Goal: Task Accomplishment & Management: Manage account settings

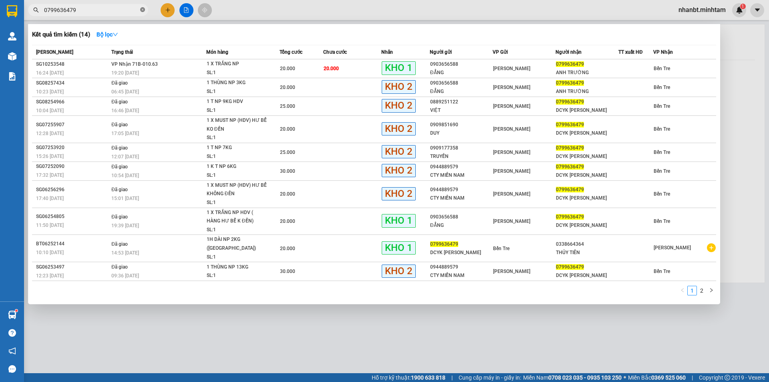
click at [143, 9] on icon "close-circle" at bounding box center [142, 9] width 5 height 5
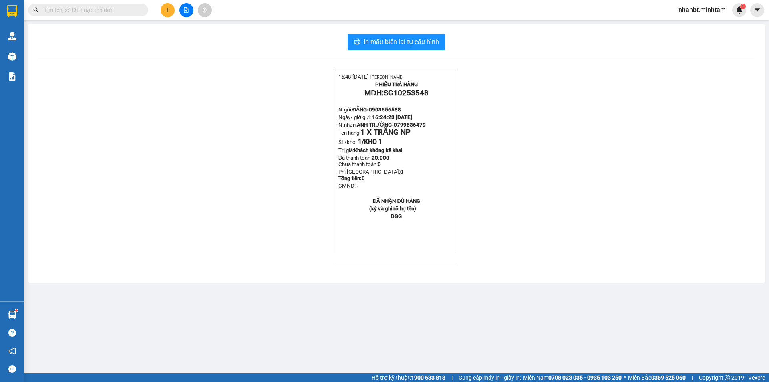
click at [117, 13] on input "text" at bounding box center [91, 10] width 95 height 9
click at [122, 12] on input "text" at bounding box center [91, 10] width 95 height 9
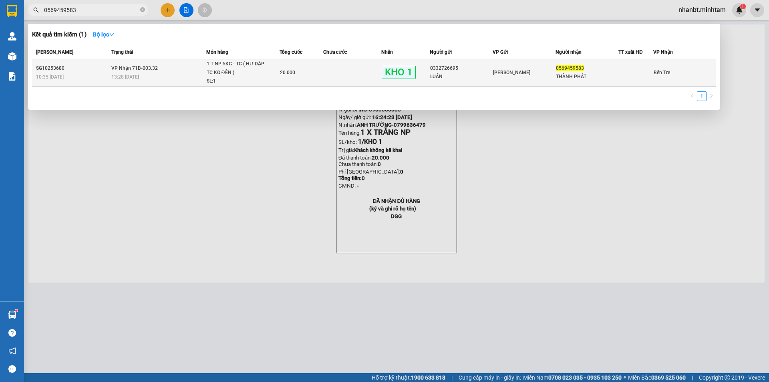
type input "0569459583"
click at [155, 69] on span "VP Nhận 71B-003.32" at bounding box center [134, 68] width 46 height 6
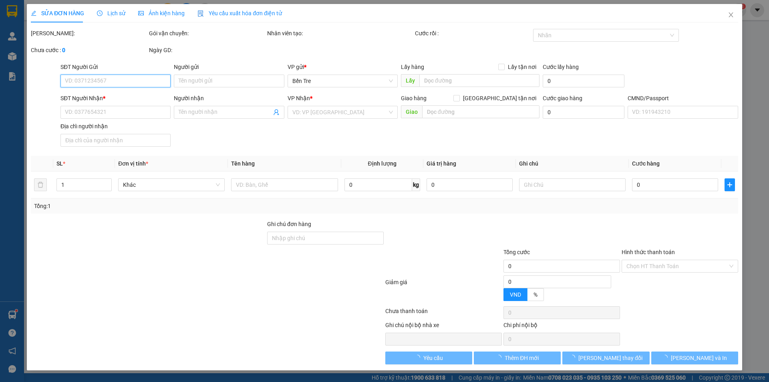
type input "0332726695"
type input "LUÂN"
type input "0569459583"
type input "THÀNH PHÁT"
type input "20.000"
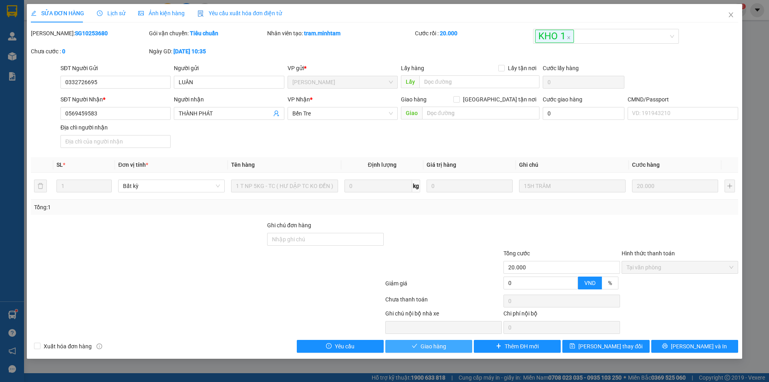
click at [436, 345] on span "Giao hàng" at bounding box center [434, 346] width 26 height 9
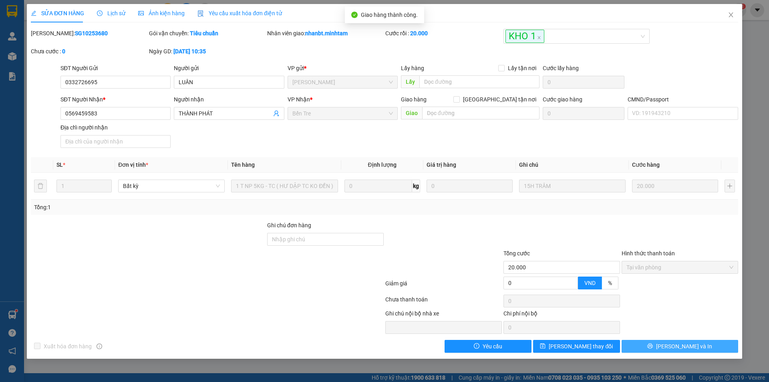
click at [689, 344] on span "[PERSON_NAME] và In" at bounding box center [684, 346] width 56 height 9
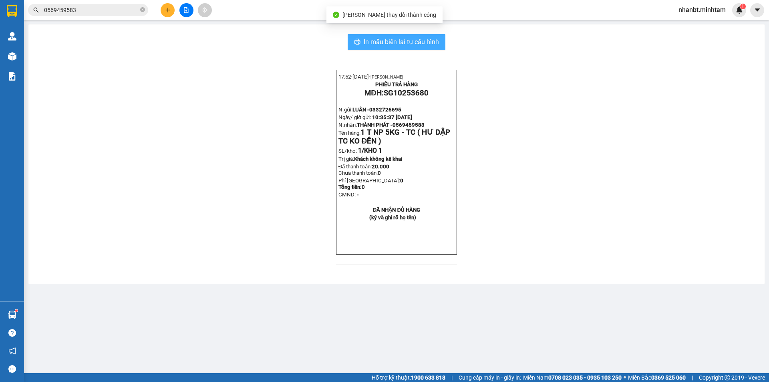
click at [399, 38] on span "In mẫu biên lai tự cấu hình" at bounding box center [401, 42] width 75 height 10
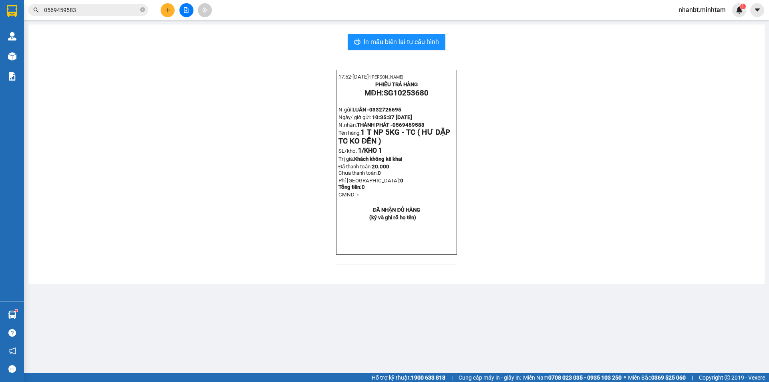
click at [97, 8] on input "0569459583" at bounding box center [91, 10] width 95 height 9
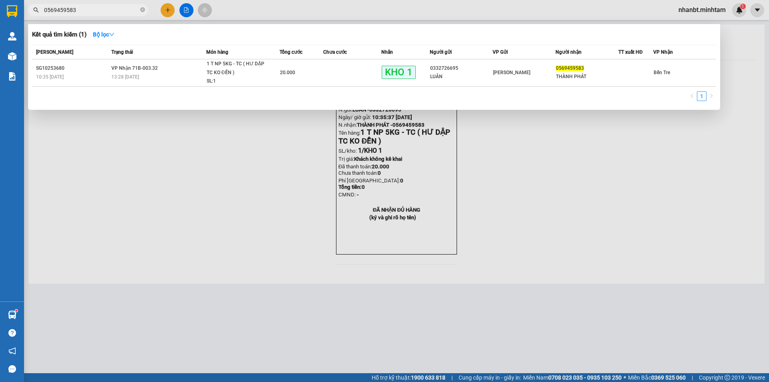
click at [97, 8] on input "0569459583" at bounding box center [91, 10] width 95 height 9
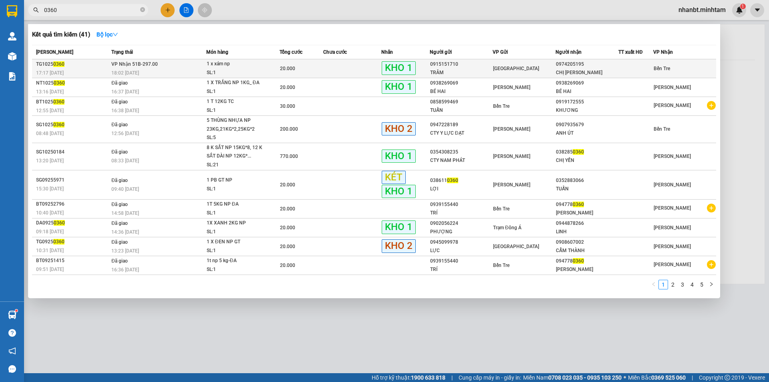
type input "0360"
click at [179, 71] on div "18:02 [DATE]" at bounding box center [158, 72] width 95 height 9
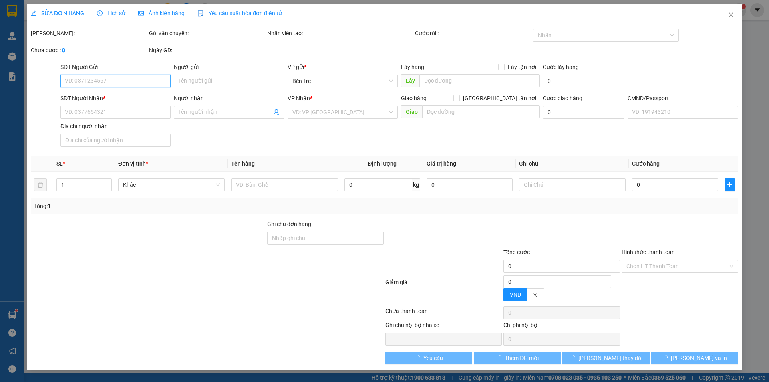
type input "0915151710"
type input "TRÂM"
type input "0974205195"
type input "CHỊ [PERSON_NAME]"
type input "20.000"
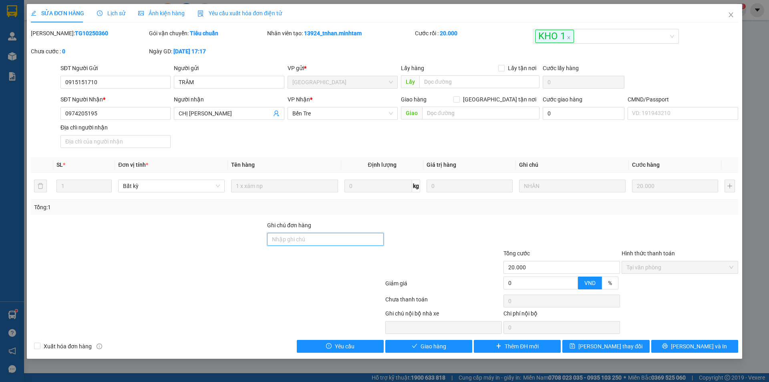
click at [318, 240] on input "Ghi chú đơn hàng" at bounding box center [325, 239] width 117 height 13
click at [260, 273] on div at bounding box center [148, 263] width 236 height 28
click at [301, 238] on input "Ghi chú đơn hàng" at bounding box center [325, 239] width 117 height 13
type input "thu dùm 20k"
click at [628, 349] on button "[PERSON_NAME] thay đổi" at bounding box center [605, 346] width 87 height 13
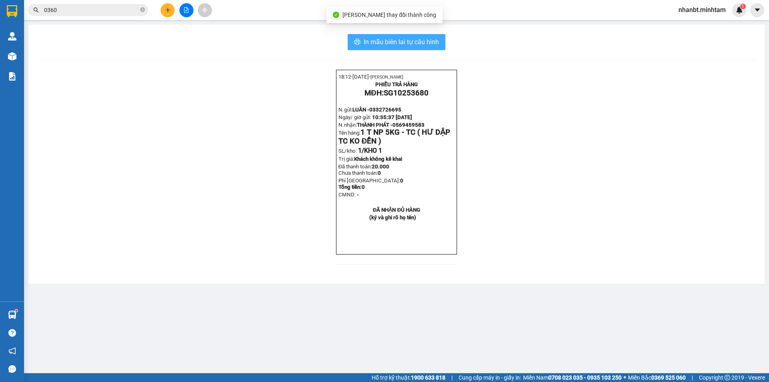
click at [405, 45] on span "In mẫu biên lai tự cấu hình" at bounding box center [401, 42] width 75 height 10
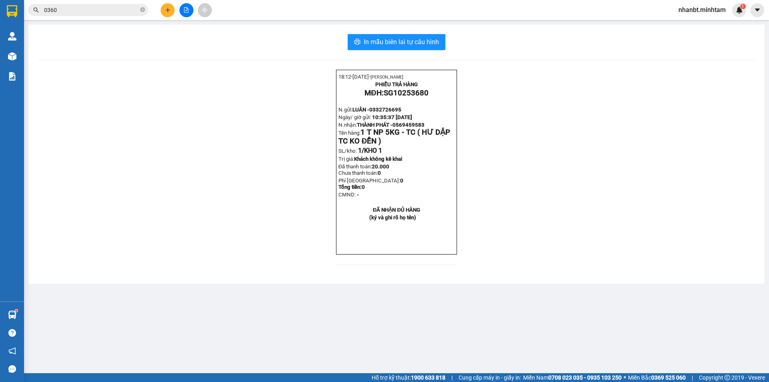
click at [67, 8] on input "0360" at bounding box center [91, 10] width 95 height 9
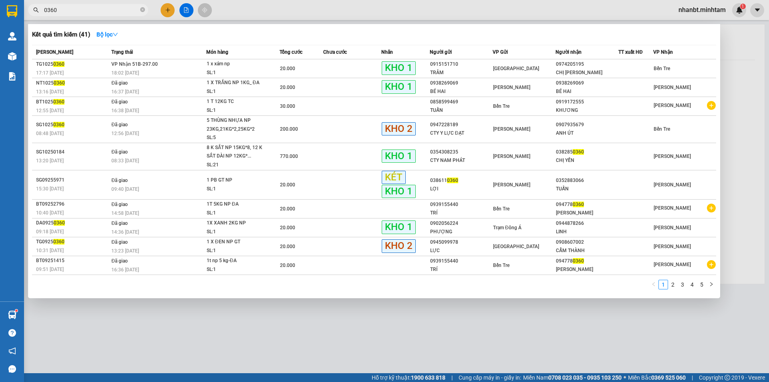
click at [67, 8] on input "0360" at bounding box center [91, 10] width 95 height 9
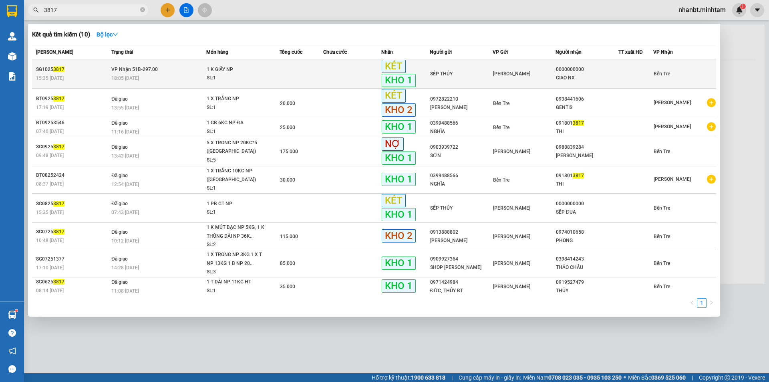
type input "3817"
click at [216, 79] on div "SL: 1" at bounding box center [237, 78] width 60 height 9
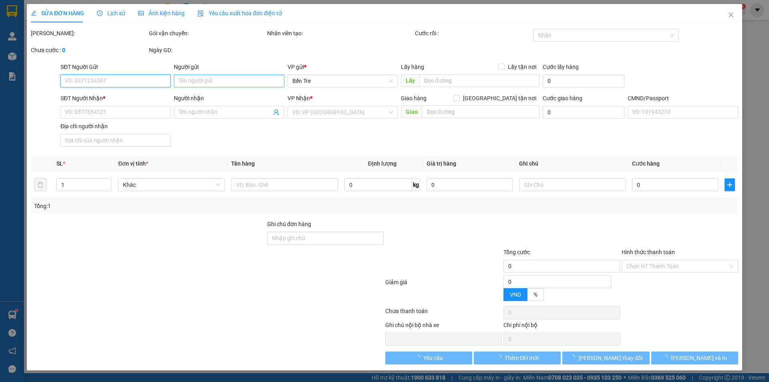
type input "SẾP THỦY"
type input "0000000000"
type input "GIAO NX"
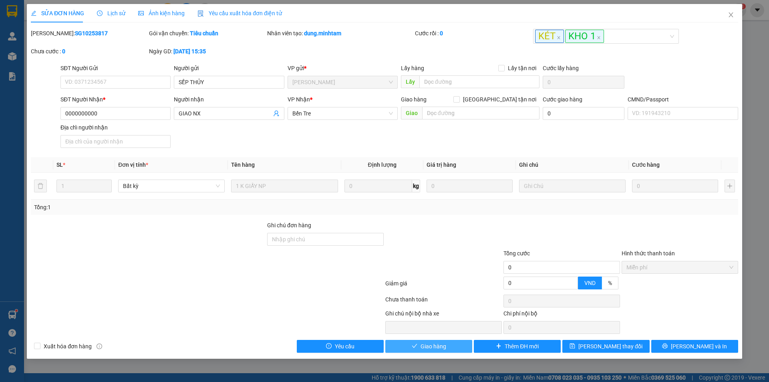
click at [432, 345] on span "Giao hàng" at bounding box center [434, 346] width 26 height 9
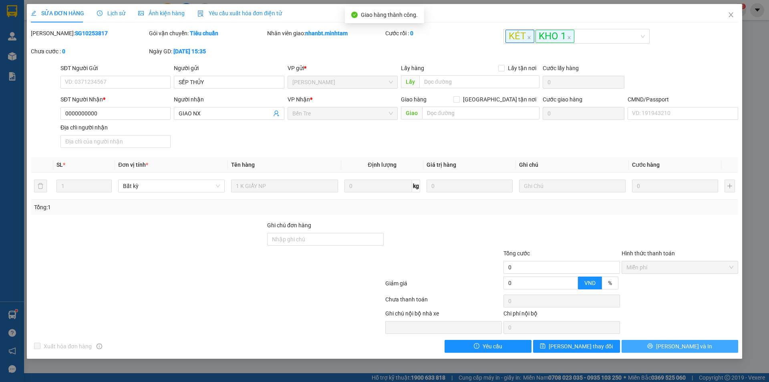
click at [709, 346] on button "[PERSON_NAME] và In" at bounding box center [680, 346] width 117 height 13
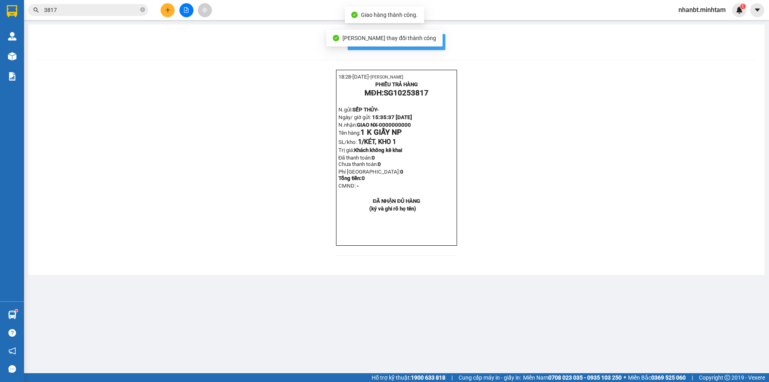
click at [440, 43] on button "In mẫu biên lai tự cấu hình" at bounding box center [397, 42] width 98 height 16
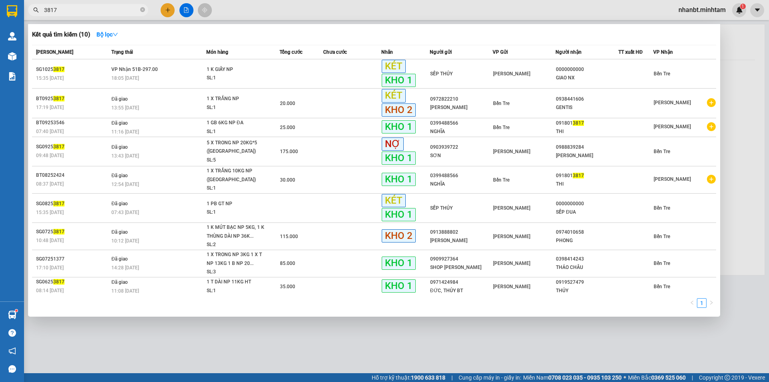
click at [145, 12] on span "3817" at bounding box center [88, 10] width 120 height 12
click at [144, 12] on icon "close-circle" at bounding box center [142, 9] width 5 height 5
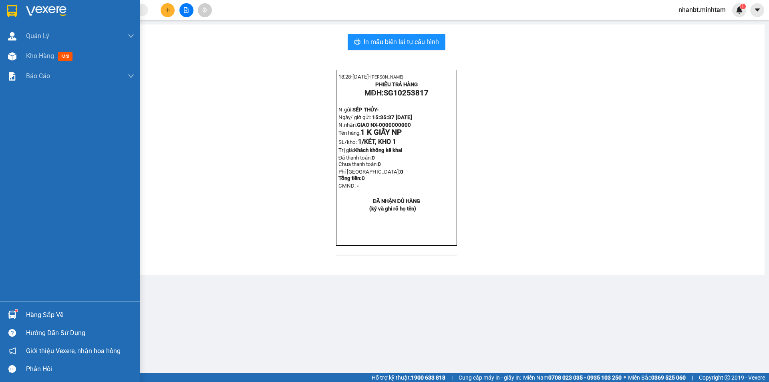
drag, startPoint x: 18, startPoint y: 316, endPoint x: 18, endPoint y: 271, distance: 45.3
click at [18, 316] on div at bounding box center [12, 315] width 14 height 14
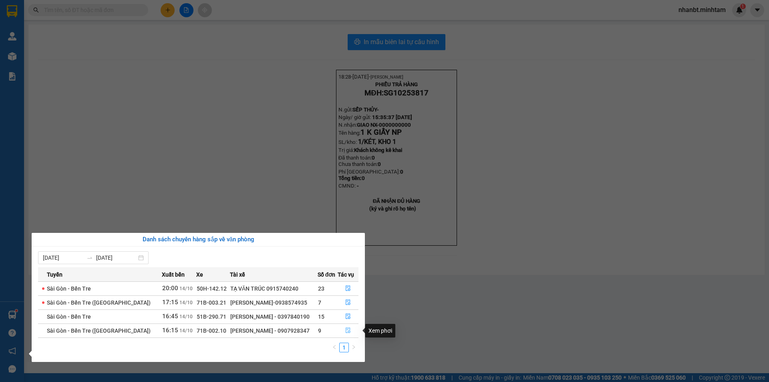
click at [348, 332] on icon "file-done" at bounding box center [348, 331] width 5 height 6
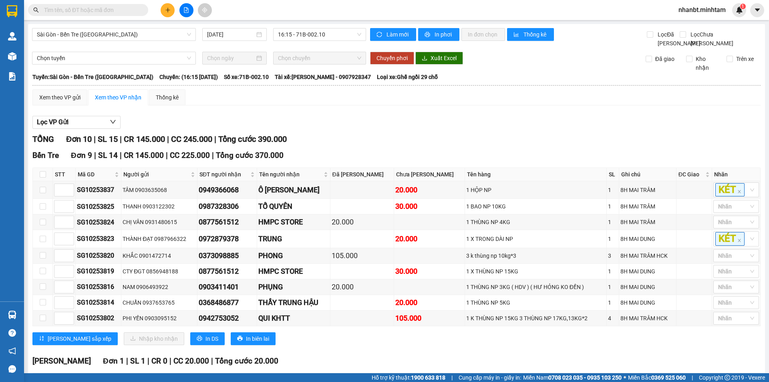
click at [37, 179] on th at bounding box center [43, 174] width 20 height 13
click at [41, 177] on input "checkbox" at bounding box center [43, 174] width 6 height 6
checkbox input "true"
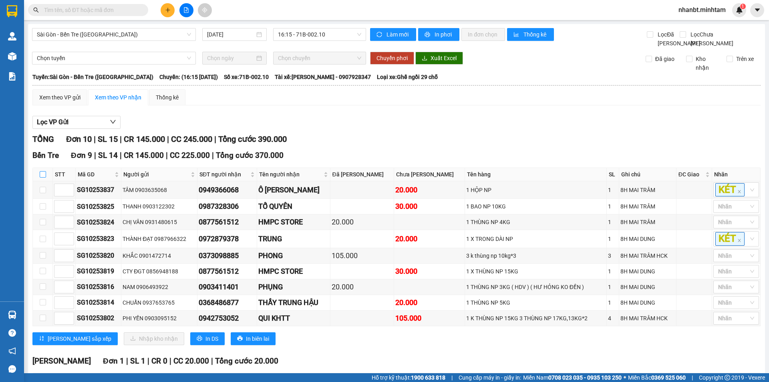
checkbox input "true"
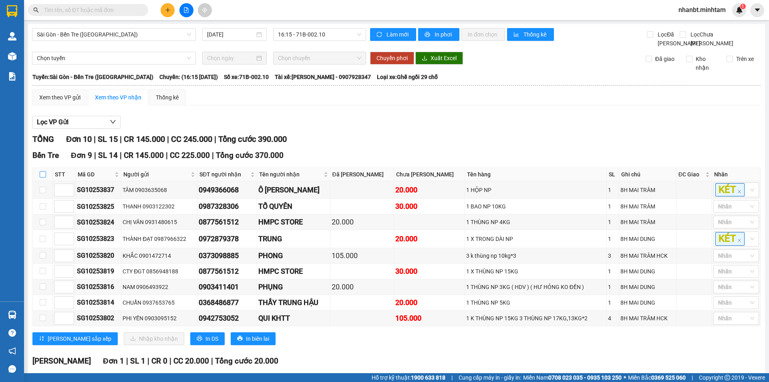
checkbox input "true"
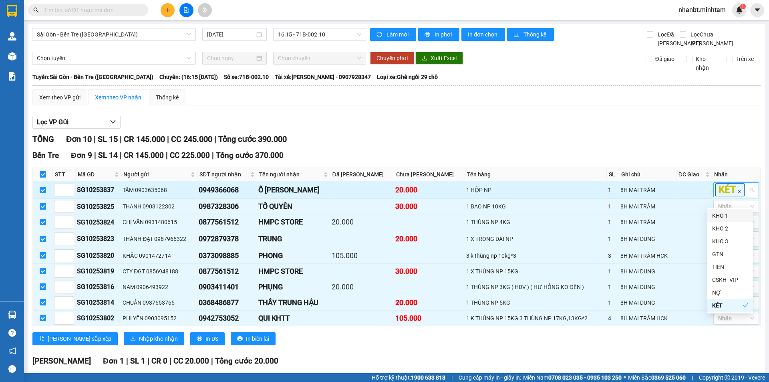
click at [737, 193] on icon "close" at bounding box center [739, 191] width 4 height 4
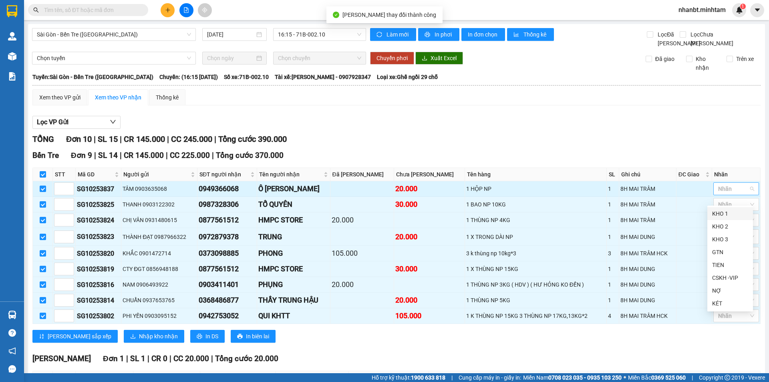
click at [726, 214] on div "KHO 1" at bounding box center [730, 213] width 36 height 9
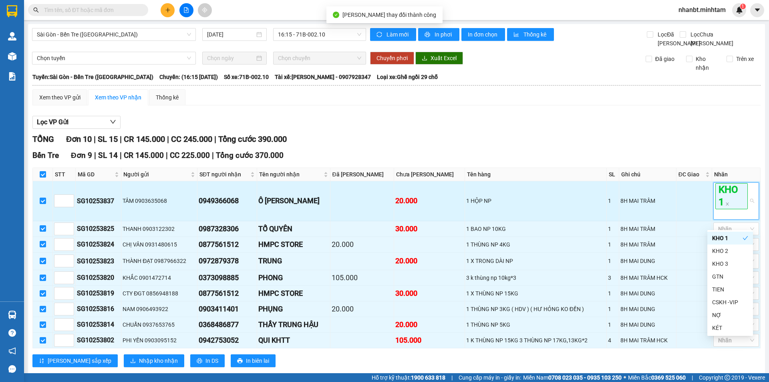
click at [636, 116] on div "Xem theo VP gửi Xem theo VP nhận Thống kê Lọc VP Gửi TỔNG Đơn 10 | SL 15 | CR …" at bounding box center [396, 289] width 728 height 401
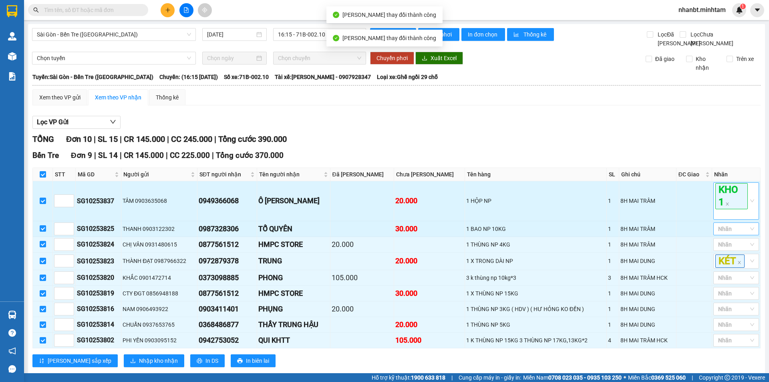
click at [733, 234] on div at bounding box center [732, 229] width 34 height 10
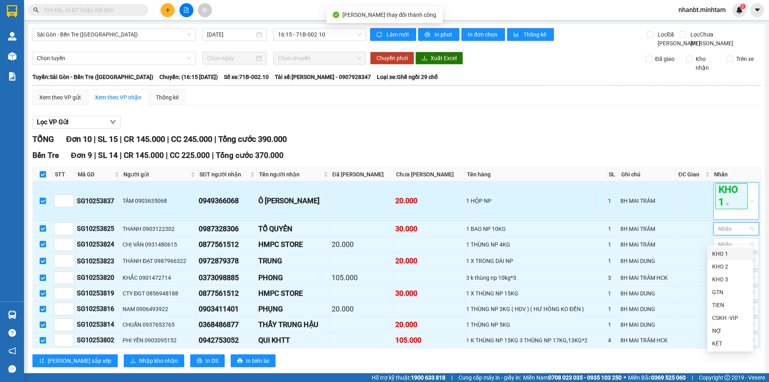
drag, startPoint x: 724, startPoint y: 257, endPoint x: 709, endPoint y: 246, distance: 18.4
click at [723, 257] on div "KHO 1" at bounding box center [730, 253] width 36 height 9
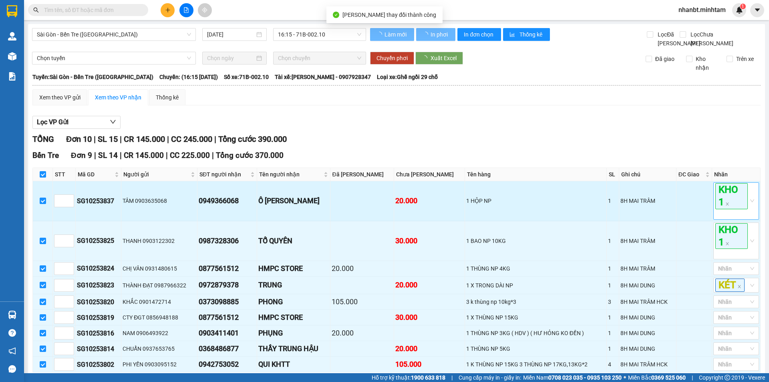
click at [562, 181] on th "Tên hàng" at bounding box center [536, 174] width 142 height 13
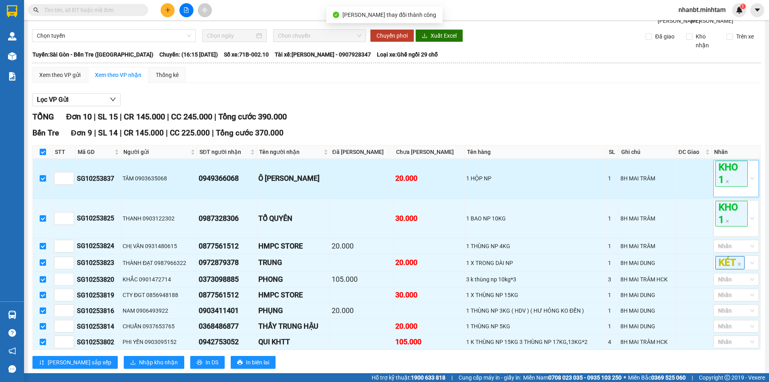
scroll to position [40, 0]
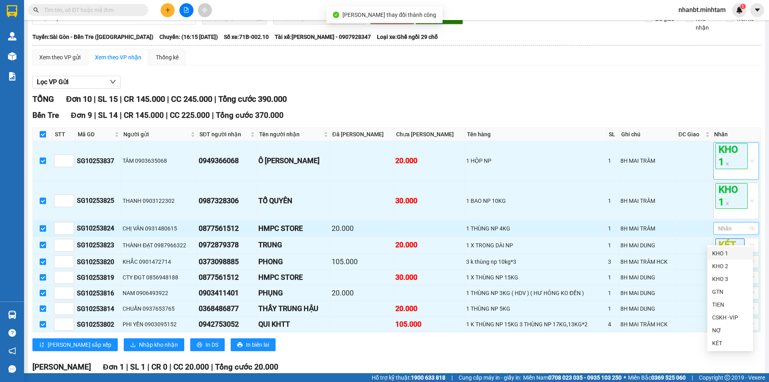
click at [718, 233] on div at bounding box center [732, 229] width 34 height 10
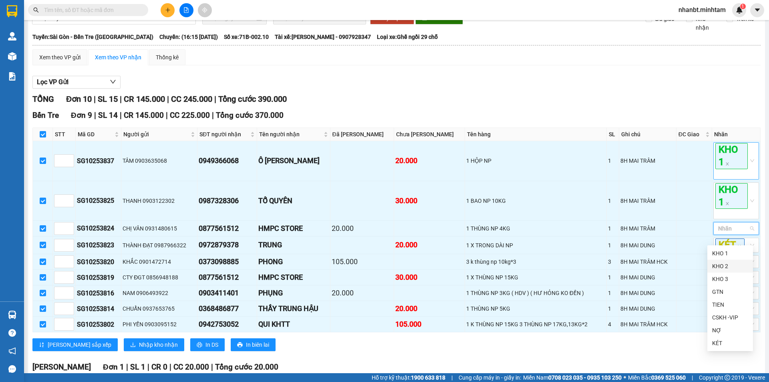
click at [725, 267] on div "KHO 2" at bounding box center [730, 266] width 36 height 9
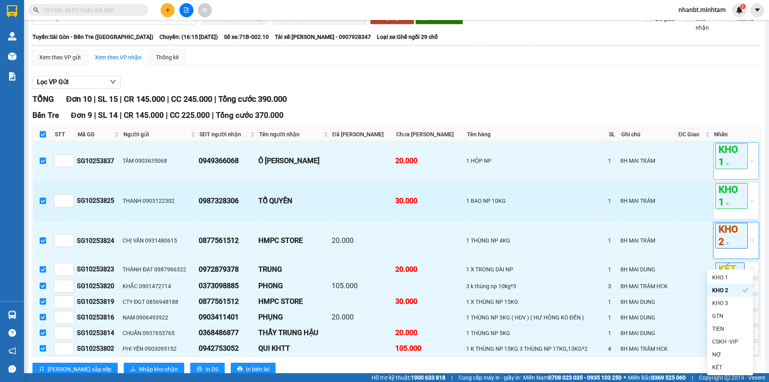
click at [582, 195] on td "1 BAO NP 10KG" at bounding box center [536, 201] width 142 height 40
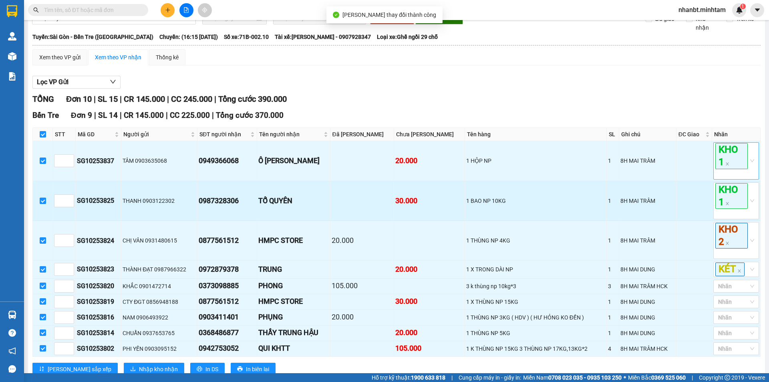
scroll to position [80, 0]
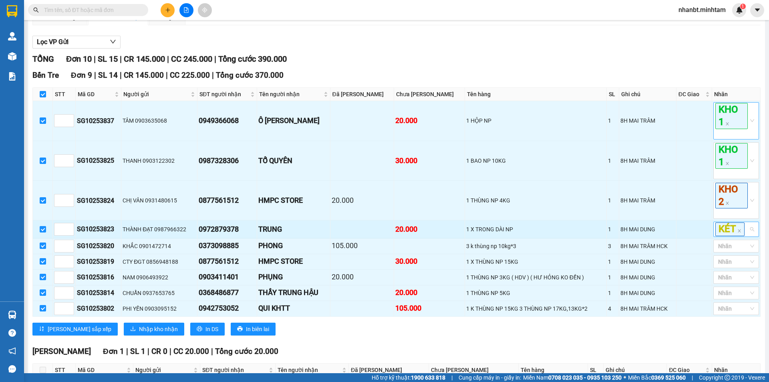
click at [732, 236] on span "KÉT" at bounding box center [729, 228] width 29 height 13
click at [738, 232] on icon "close" at bounding box center [739, 230] width 3 height 3
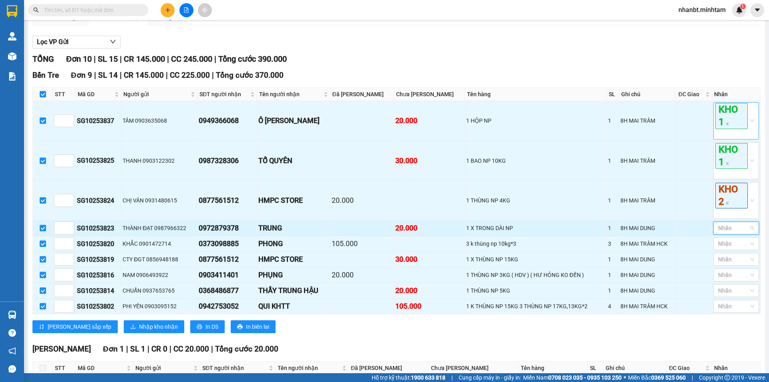
click at [723, 233] on div at bounding box center [732, 228] width 34 height 10
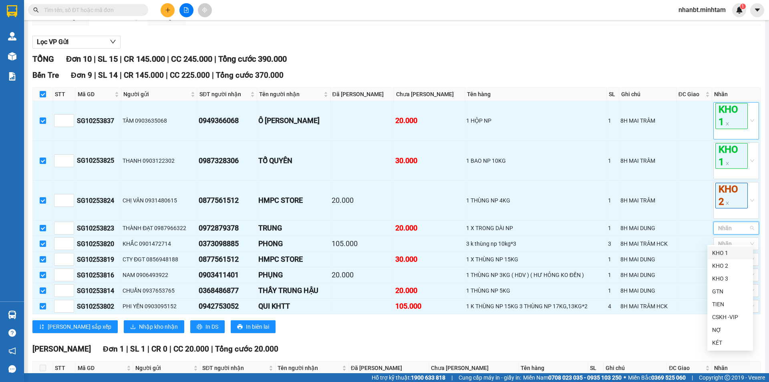
click at [725, 250] on div "KHO 1" at bounding box center [730, 252] width 36 height 9
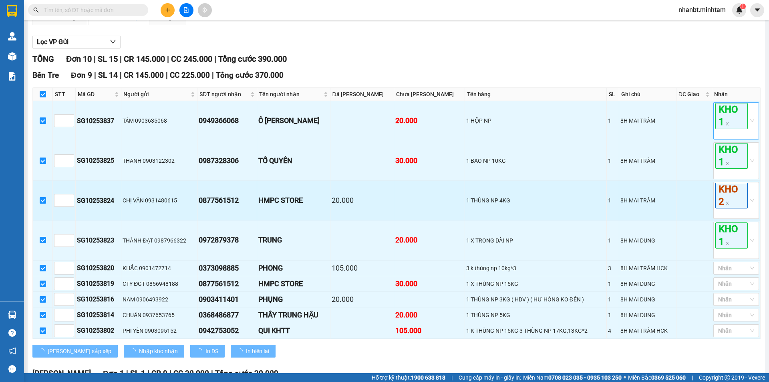
click at [573, 220] on td "1 THÙNG NP 4KG" at bounding box center [536, 201] width 142 height 40
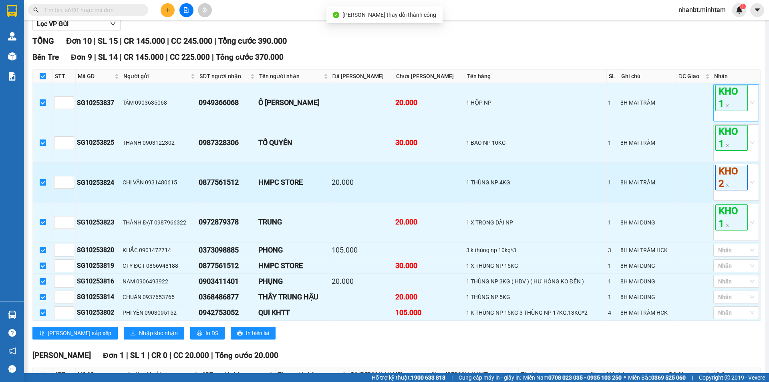
scroll to position [120, 0]
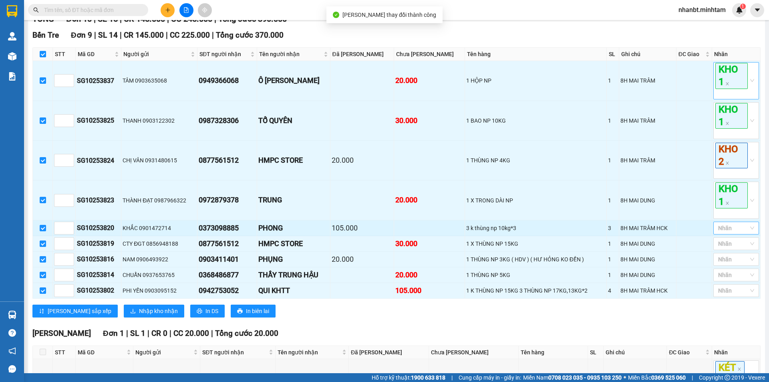
click at [731, 233] on div at bounding box center [732, 228] width 34 height 10
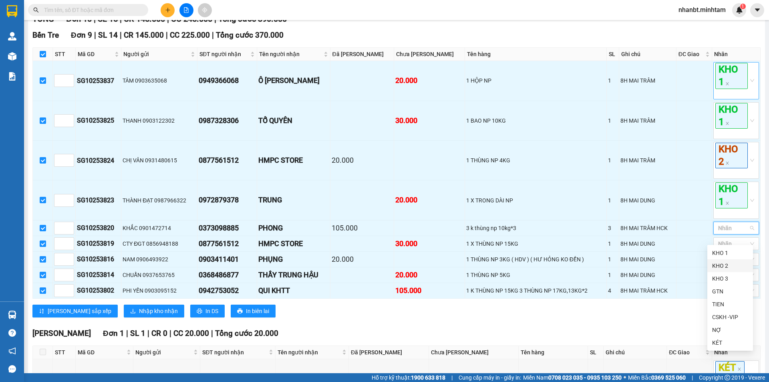
click at [728, 266] on div "KHO 2" at bounding box center [730, 265] width 36 height 9
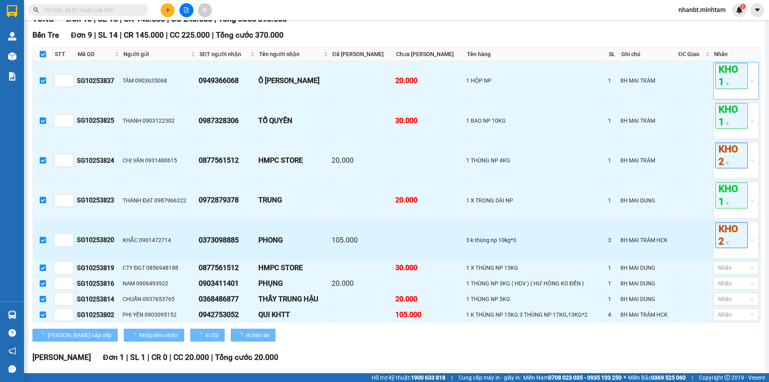
click at [588, 237] on td "3 k thùng np 10kg*3" at bounding box center [536, 240] width 142 height 40
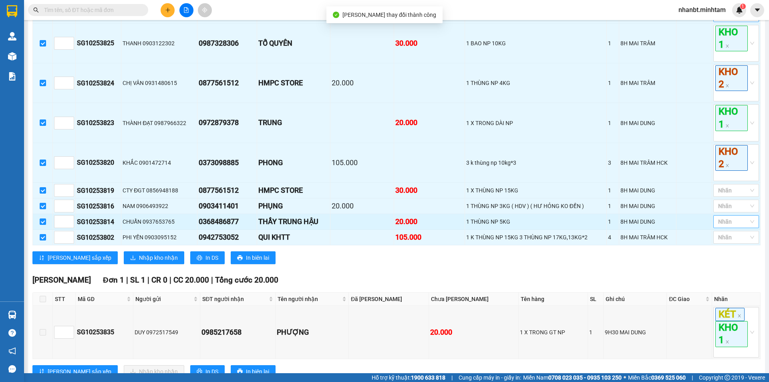
scroll to position [200, 0]
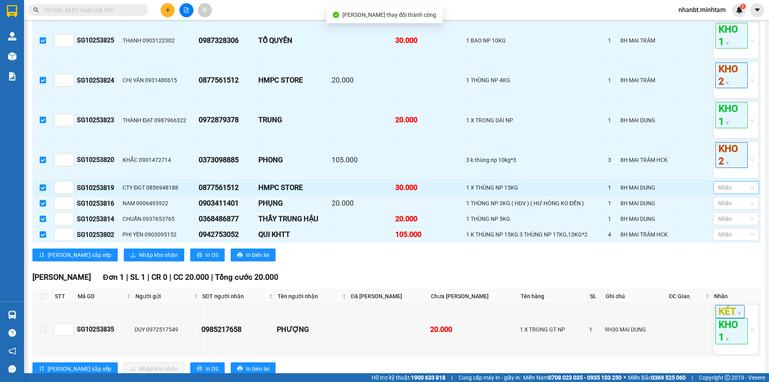
click at [740, 191] on div at bounding box center [732, 188] width 34 height 10
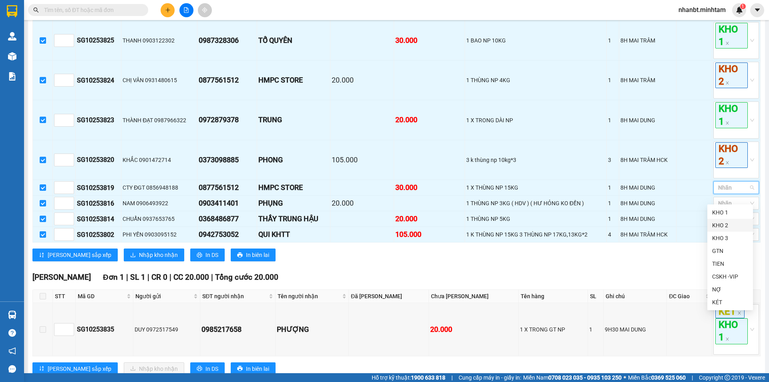
click at [732, 228] on div "KHO 2" at bounding box center [730, 225] width 36 height 9
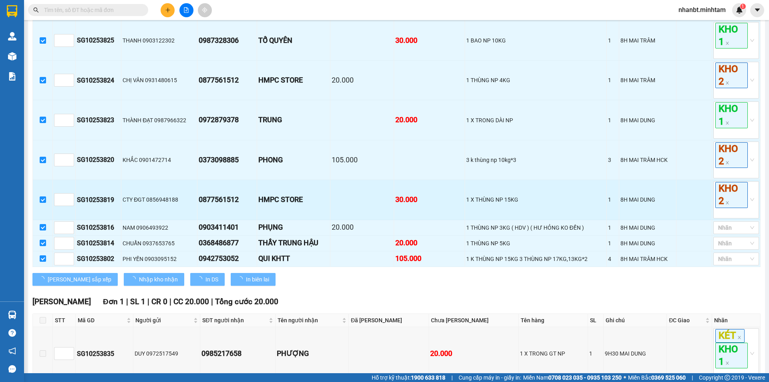
click at [634, 204] on div "8H MAI DUNG" at bounding box center [647, 199] width 54 height 9
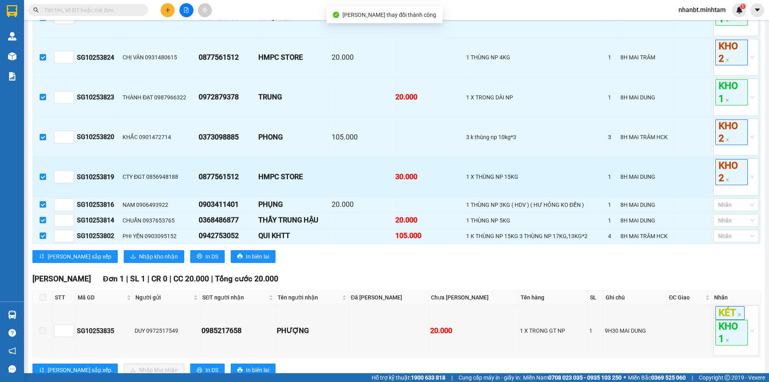
scroll to position [240, 0]
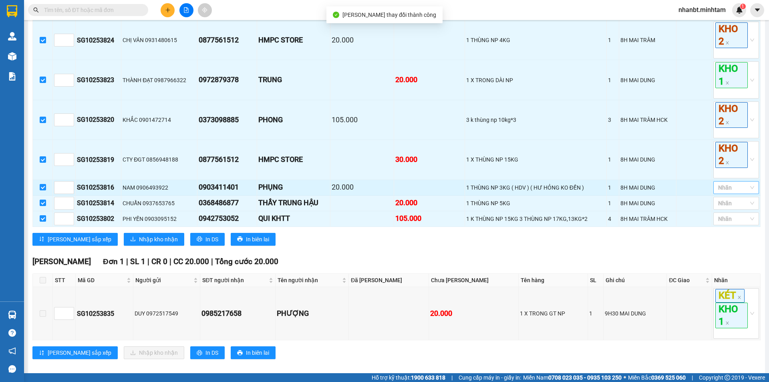
click at [721, 192] on div at bounding box center [732, 188] width 34 height 10
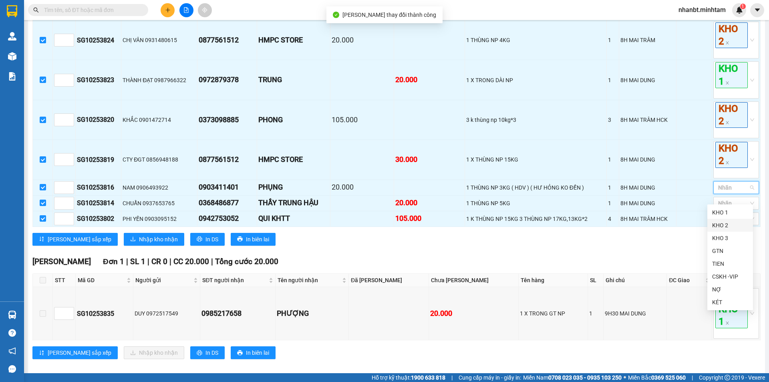
click at [727, 223] on div "KHO 2" at bounding box center [730, 225] width 36 height 9
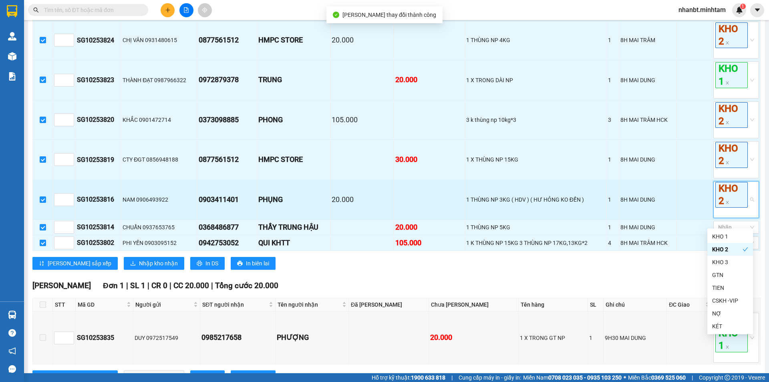
drag, startPoint x: 536, startPoint y: 200, endPoint x: 550, endPoint y: 199, distance: 13.6
click at [538, 199] on td "1 THÙNG NP 3KG ( HDV ) ( HƯ HỎNG KO ĐỀN )" at bounding box center [536, 200] width 142 height 40
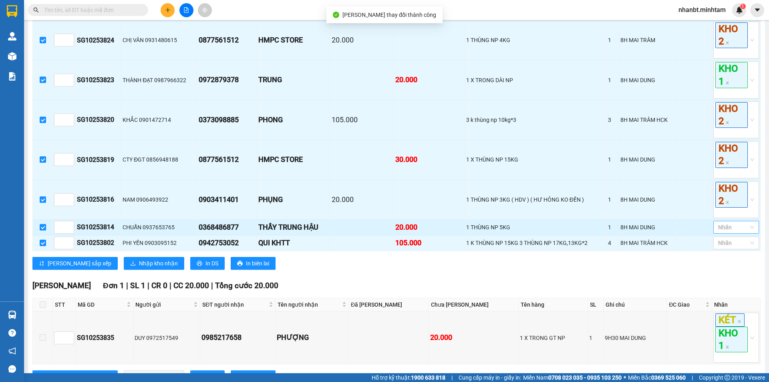
click at [725, 232] on div at bounding box center [732, 227] width 34 height 10
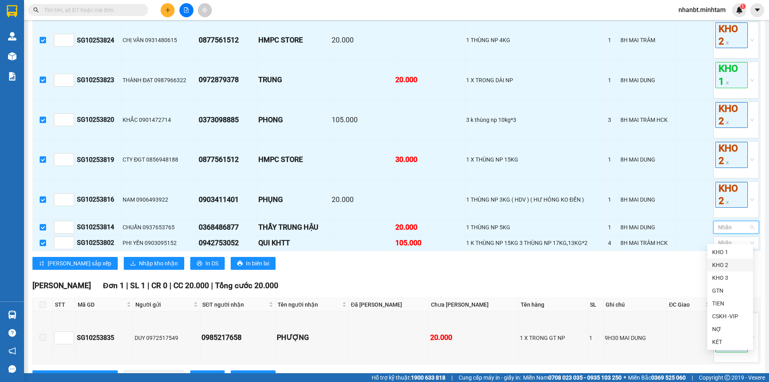
click at [723, 264] on div "KHO 2" at bounding box center [730, 264] width 36 height 9
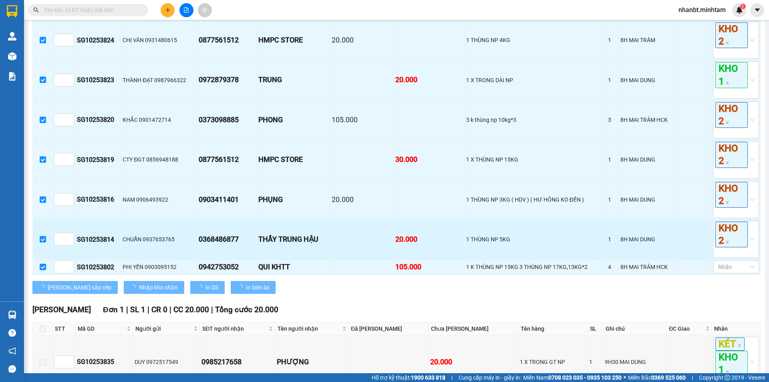
click at [608, 245] on td "1" at bounding box center [613, 239] width 12 height 40
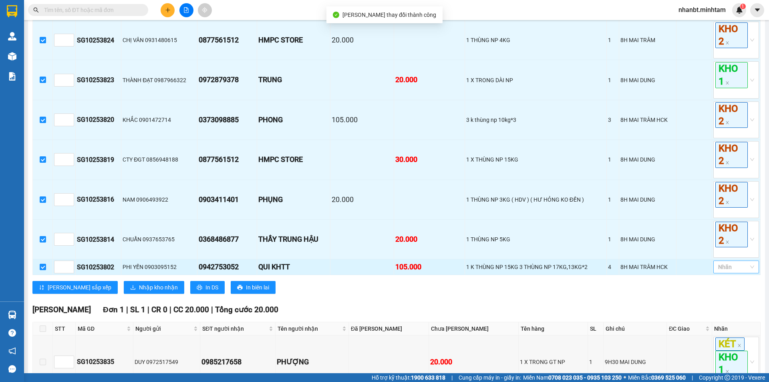
click at [725, 272] on div at bounding box center [732, 267] width 34 height 10
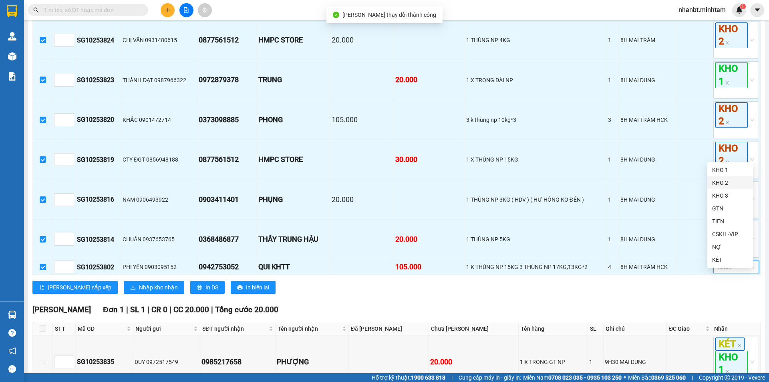
click at [724, 185] on div "KHO 2" at bounding box center [730, 182] width 36 height 9
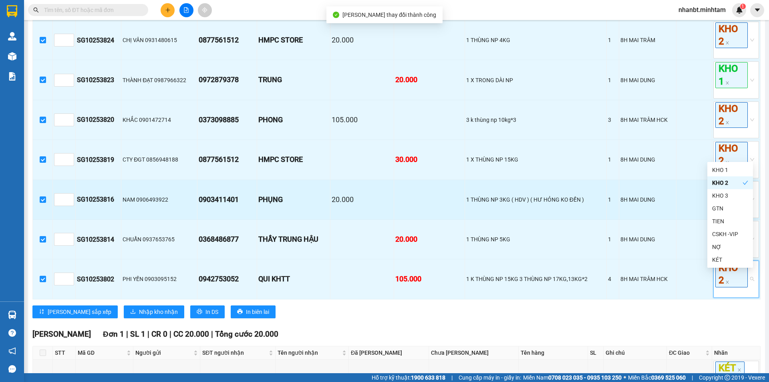
click at [518, 204] on div "1 THÙNG NP 3KG ( HDV ) ( HƯ HỎNG KO ĐỀN )" at bounding box center [535, 199] width 139 height 9
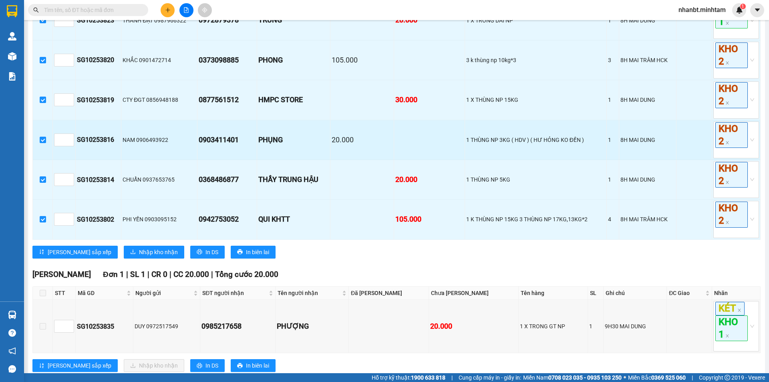
scroll to position [320, 0]
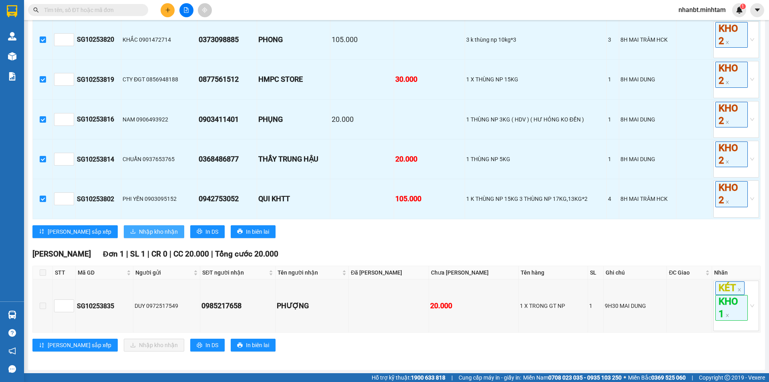
click at [139, 236] on span "Nhập kho nhận" at bounding box center [158, 231] width 39 height 9
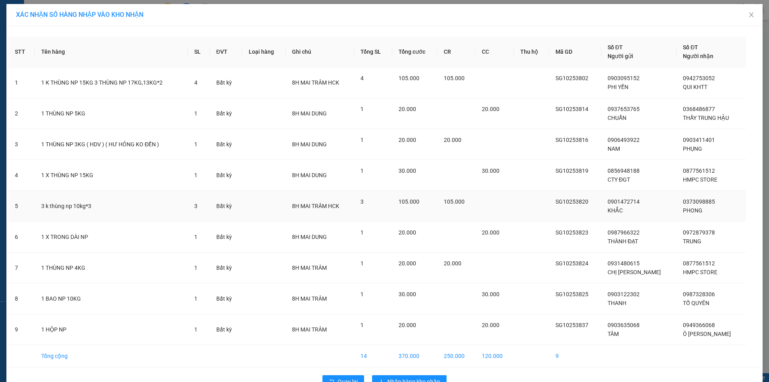
scroll to position [22, 0]
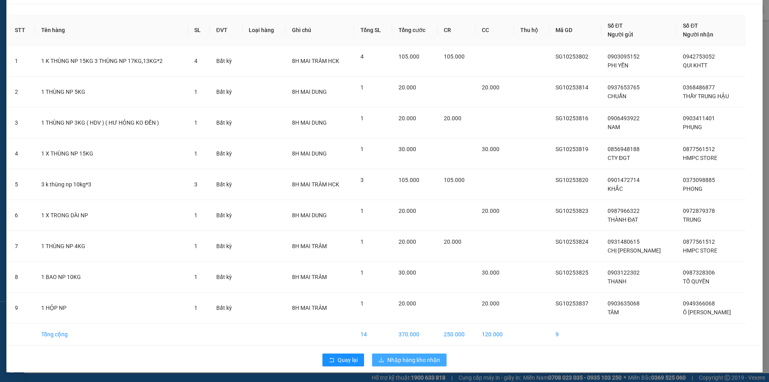
click at [426, 357] on span "Nhập hàng kho nhận" at bounding box center [413, 359] width 53 height 9
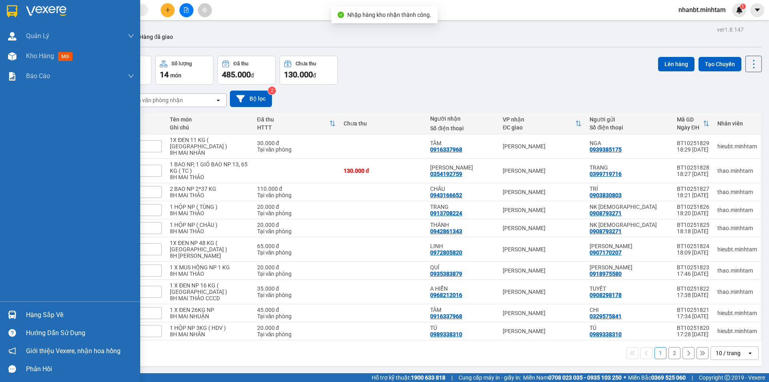
click at [21, 314] on div "Hàng sắp về" at bounding box center [70, 315] width 140 height 18
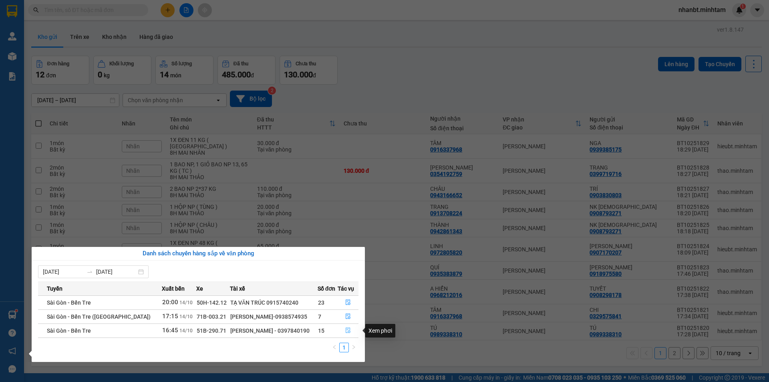
click at [342, 331] on button "button" at bounding box center [348, 330] width 20 height 13
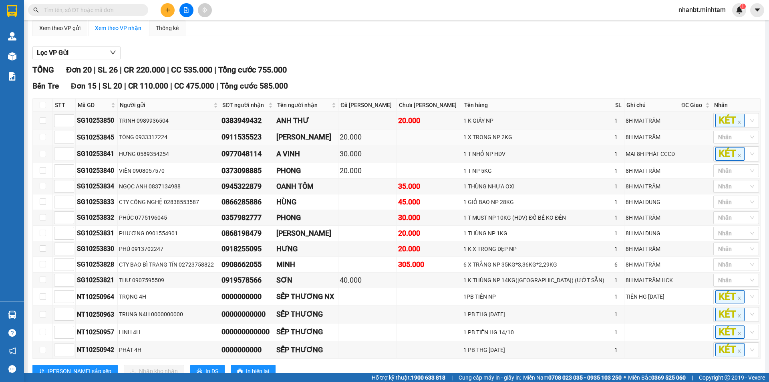
scroll to position [80, 0]
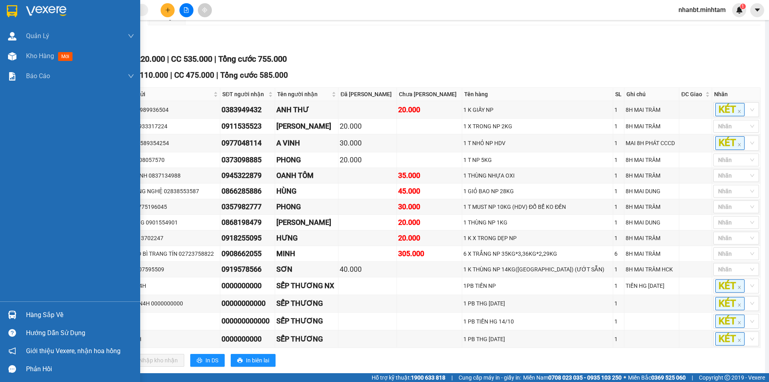
click at [11, 318] on img at bounding box center [12, 314] width 8 height 8
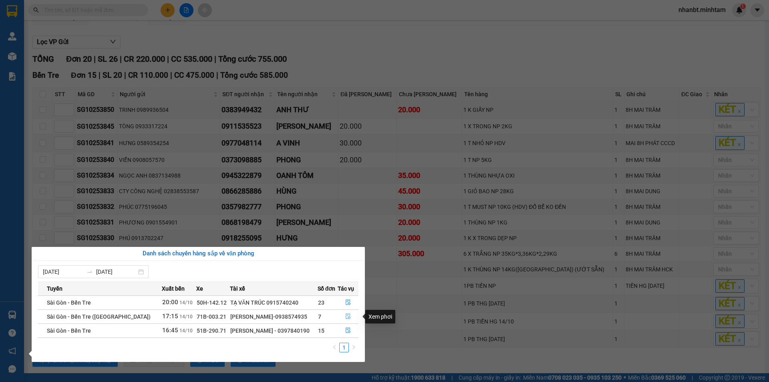
click at [350, 321] on button "button" at bounding box center [348, 316] width 20 height 13
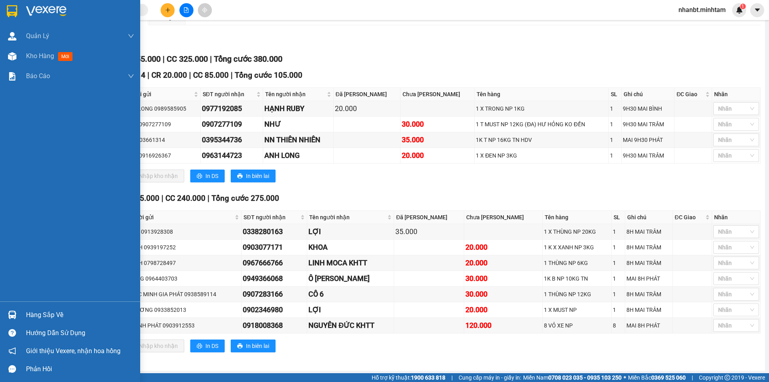
click at [13, 310] on div at bounding box center [12, 315] width 14 height 14
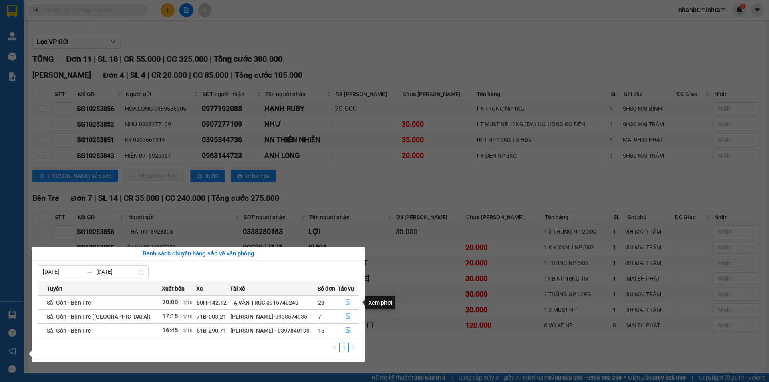
click at [346, 297] on button "button" at bounding box center [348, 302] width 20 height 13
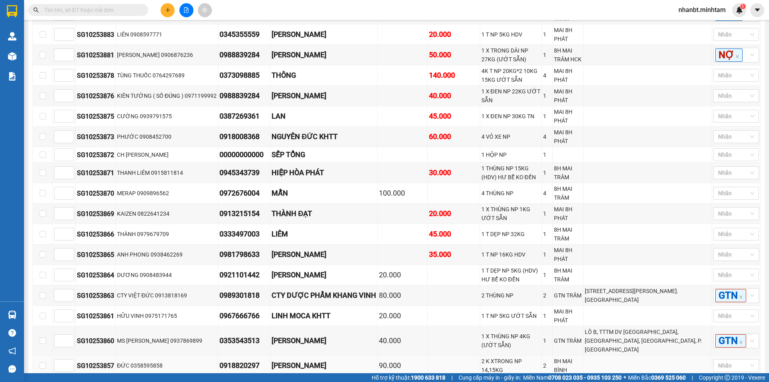
scroll to position [280, 0]
